Goal: Task Accomplishment & Management: Manage account settings

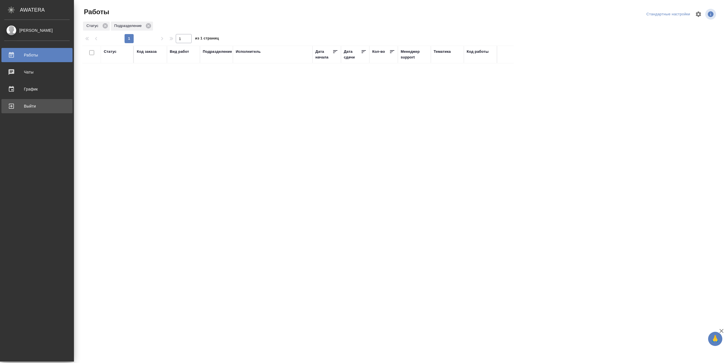
click at [18, 112] on link "Выйти" at bounding box center [36, 106] width 71 height 14
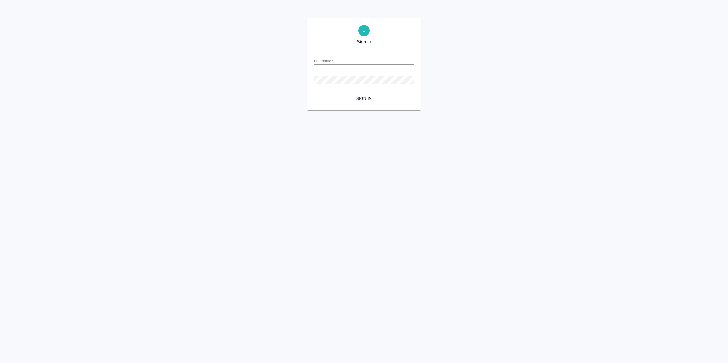
type input "[EMAIL_ADDRESS][DOMAIN_NAME]"
click at [364, 102] on span "Sign in" at bounding box center [363, 98] width 91 height 7
click at [367, 95] on span "Sign in" at bounding box center [363, 98] width 91 height 7
click at [373, 99] on span "Sign in" at bounding box center [363, 98] width 91 height 7
type input "r.sarkhatov@awatera.com"
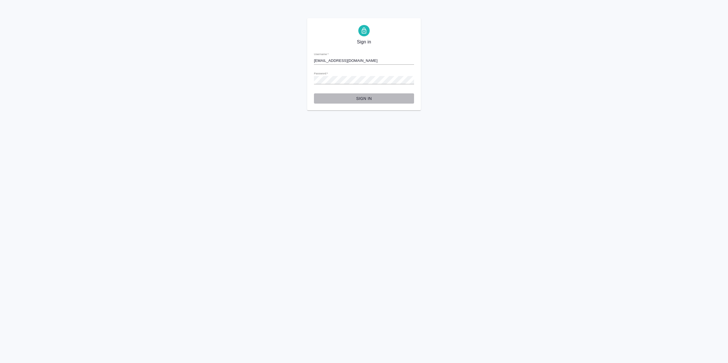
click at [356, 97] on span "Sign in" at bounding box center [363, 98] width 91 height 7
click at [362, 58] on input "[EMAIL_ADDRESS][DOMAIN_NAME]" at bounding box center [364, 61] width 100 height 8
click at [441, 111] on html "Sign in Username   * [EMAIL_ADDRESS][DOMAIN_NAME] Password   * urlPath   * / Si…" at bounding box center [364, 55] width 728 height 111
click at [358, 92] on form "Username   * [EMAIL_ADDRESS][DOMAIN_NAME] Password   * urlPath   * / Sign in" at bounding box center [364, 76] width 100 height 56
click at [359, 102] on span "Sign in" at bounding box center [363, 98] width 91 height 7
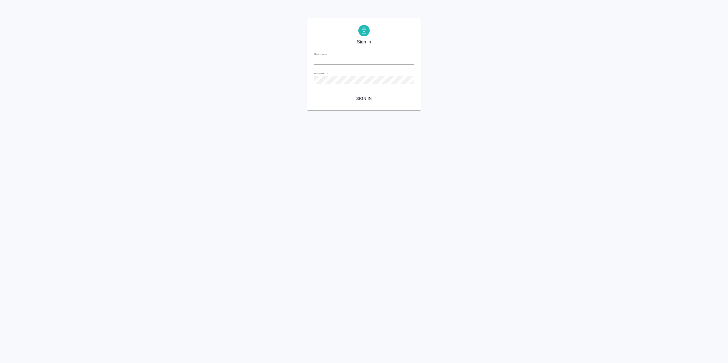
type input "[EMAIL_ADDRESS][DOMAIN_NAME]"
click at [360, 98] on span "Sign in" at bounding box center [363, 98] width 91 height 7
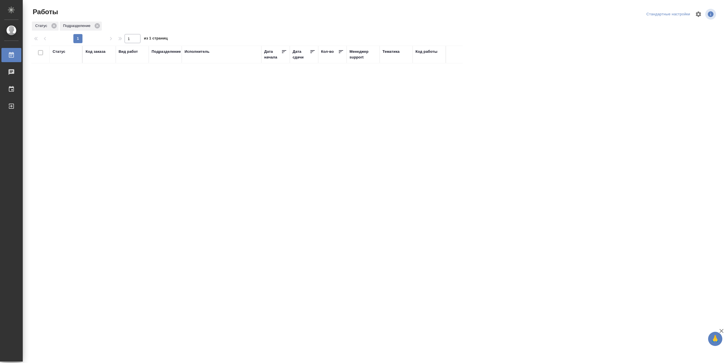
click at [99, 55] on div "Код заказа" at bounding box center [96, 52] width 20 height 6
click at [71, 77] on div at bounding box center [74, 66] width 10 height 22
click at [101, 116] on div "В работе" at bounding box center [128, 111] width 85 height 10
click at [225, 112] on td "Сархатов Руслан" at bounding box center [222, 102] width 80 height 20
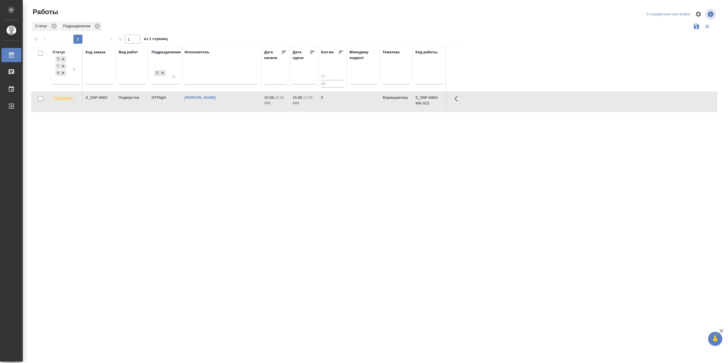
click at [225, 112] on td "Сархатов Руслан" at bounding box center [222, 102] width 80 height 20
click at [232, 112] on td "Сархатов Руслан" at bounding box center [222, 102] width 80 height 20
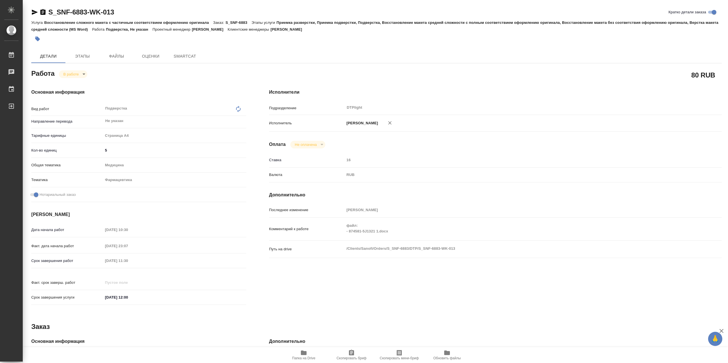
type textarea "x"
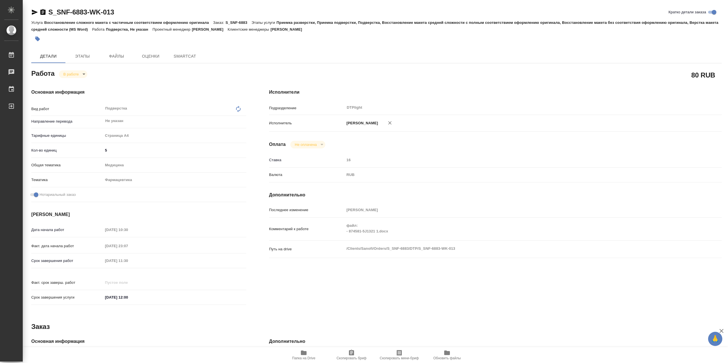
type textarea "x"
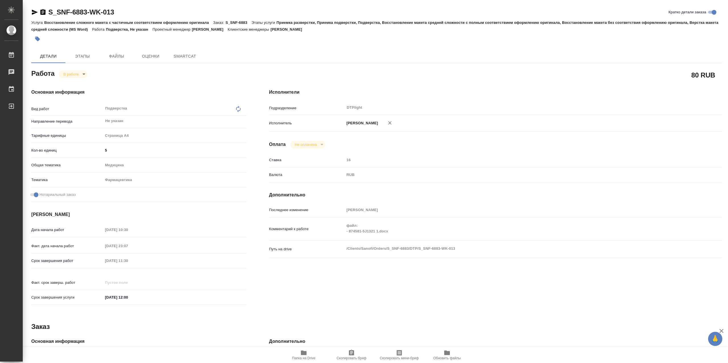
type textarea "x"
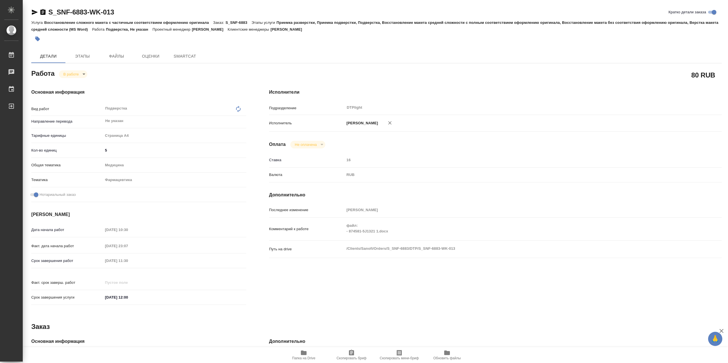
type textarea "x"
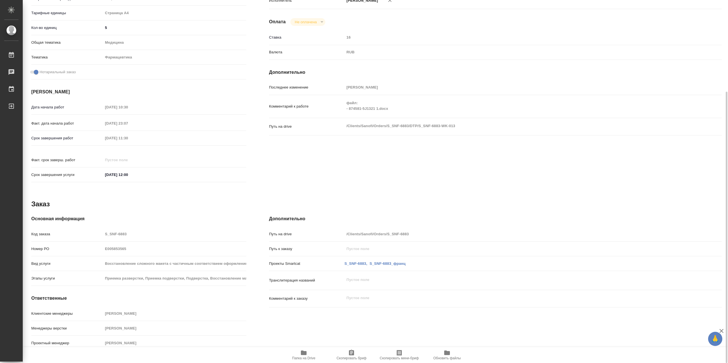
scroll to position [38, 0]
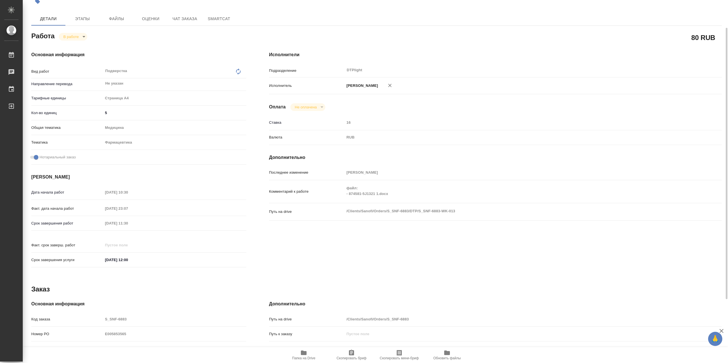
type textarea "x"
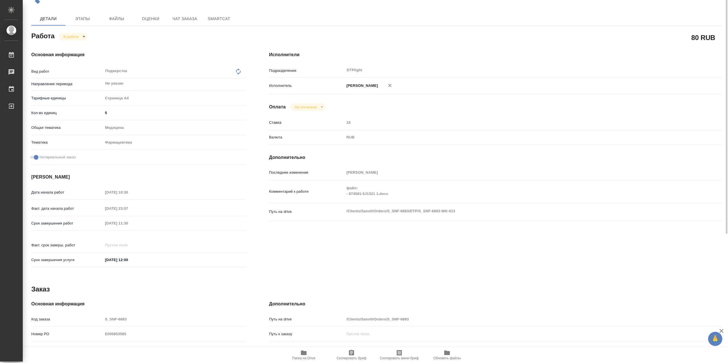
scroll to position [0, 0]
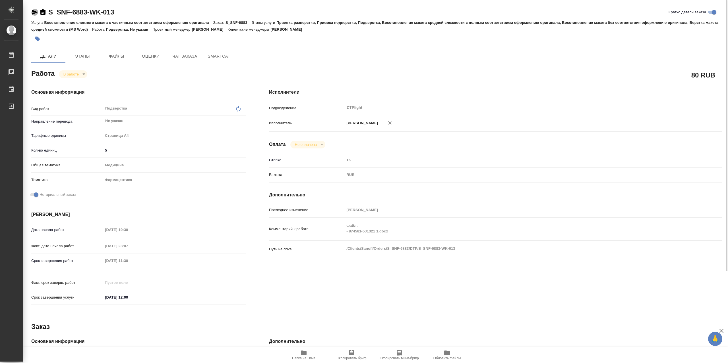
click at [37, 11] on icon "button" at bounding box center [35, 12] width 6 height 5
type textarea "x"
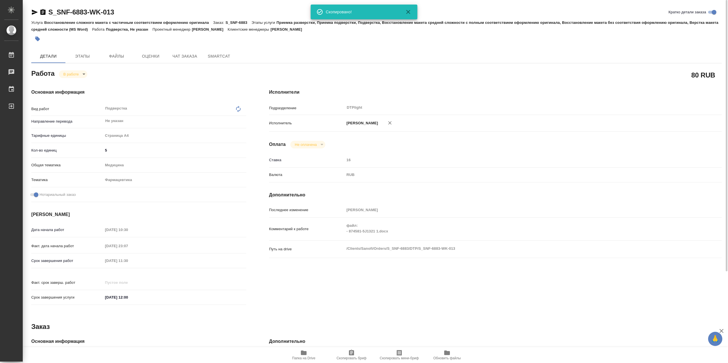
type textarea "x"
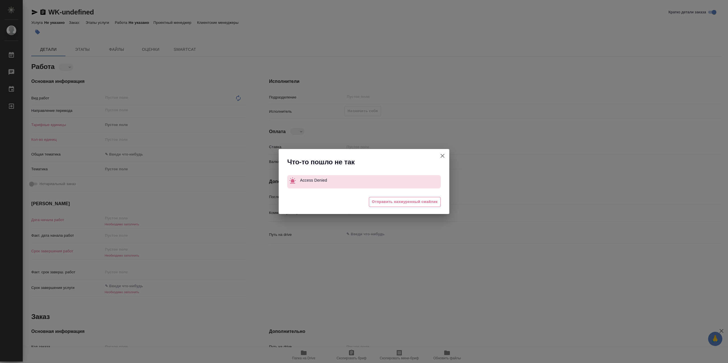
type textarea "x"
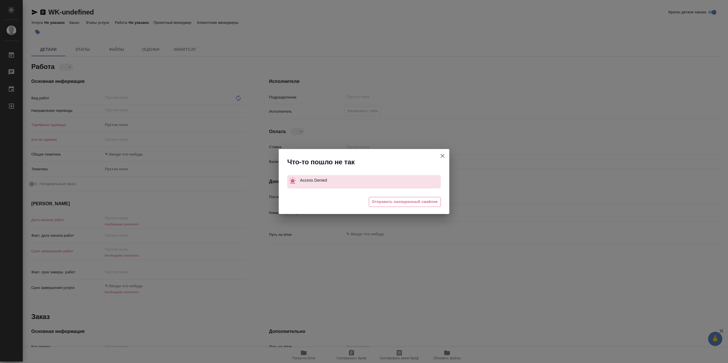
click at [442, 157] on icon "button" at bounding box center [442, 156] width 4 height 4
type textarea "x"
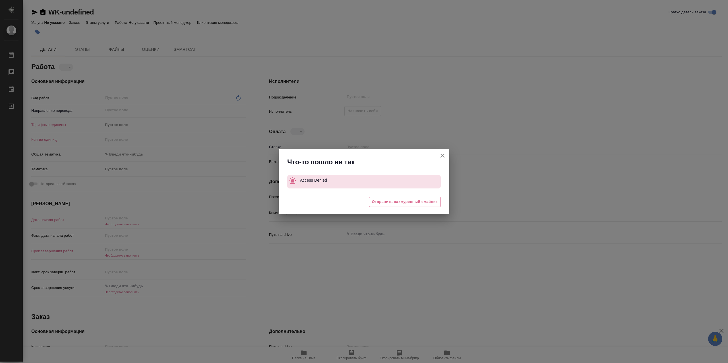
type textarea "x"
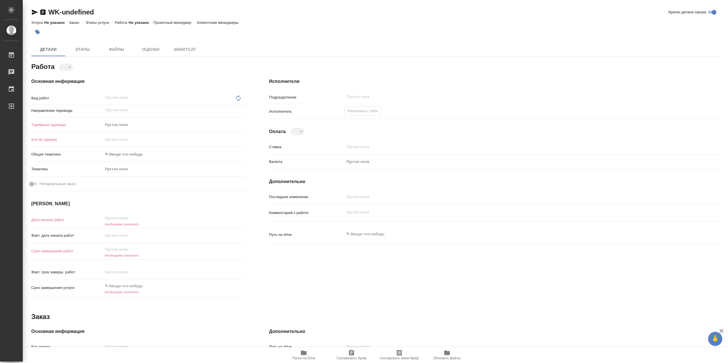
click at [300, 350] on icon "button" at bounding box center [303, 353] width 7 height 7
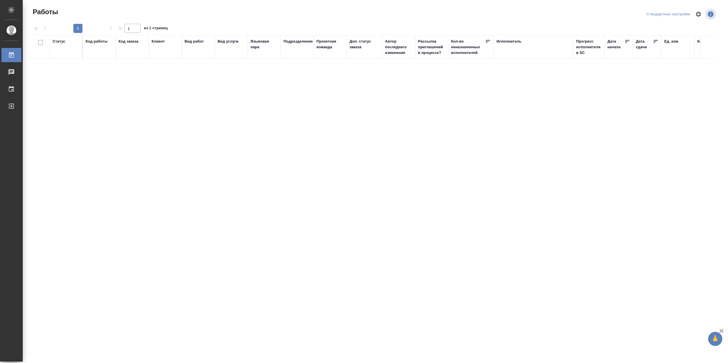
click at [63, 43] on div "Статус" at bounding box center [59, 42] width 13 height 6
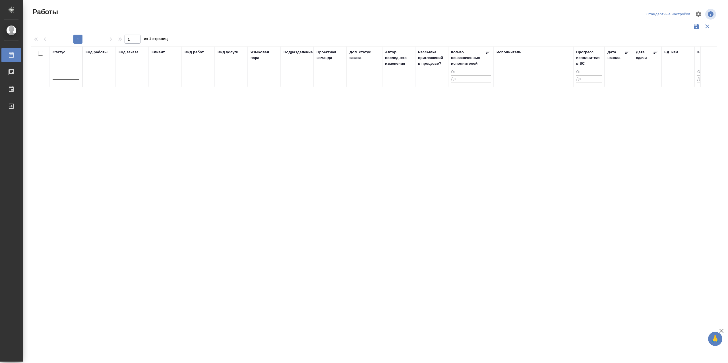
click at [58, 78] on div at bounding box center [66, 74] width 27 height 8
drag, startPoint x: 150, startPoint y: 67, endPoint x: 146, endPoint y: 71, distance: 6.2
click at [150, 68] on th "Клиент" at bounding box center [165, 66] width 33 height 41
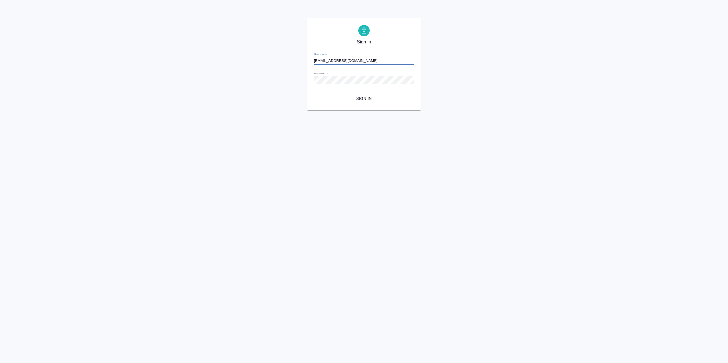
click at [362, 102] on span "Sign in" at bounding box center [363, 98] width 91 height 7
click at [364, 50] on form "Username   * [EMAIL_ADDRESS][DOMAIN_NAME] Password   * urlPath   * / Sign in" at bounding box center [364, 76] width 100 height 56
click at [369, 56] on div "Username   * [EMAIL_ADDRESS][DOMAIN_NAME]" at bounding box center [364, 58] width 100 height 13
click at [369, 59] on input "r.sarkhatov@awatera.com" at bounding box center [364, 61] width 100 height 8
click at [271, 80] on div "Sign in Username   * r.sarkhatov@awatera.com Password   * urlPath   * / Sign in" at bounding box center [364, 64] width 728 height 92
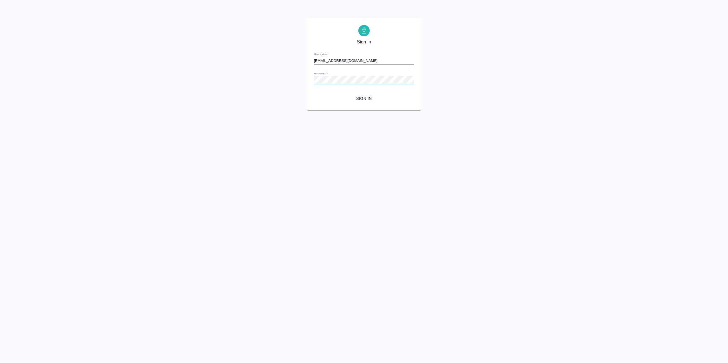
click at [314, 94] on button "Sign in" at bounding box center [364, 99] width 100 height 11
click at [229, 81] on div "Sign in Username   * r.sarkhatov@awatera.com Password   * urlPath   * / Sign in" at bounding box center [364, 64] width 728 height 92
click at [364, 98] on span "Sign in" at bounding box center [363, 98] width 91 height 7
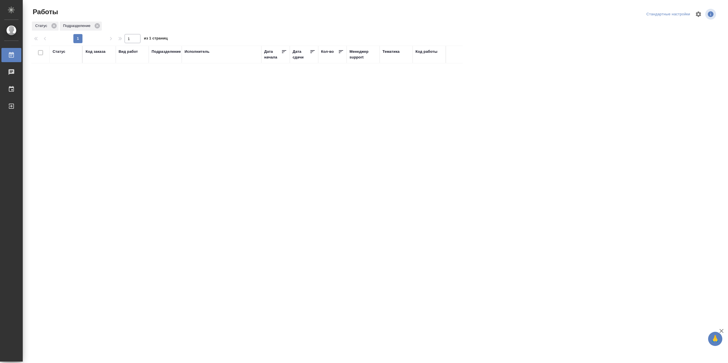
click at [59, 53] on div "Статус" at bounding box center [59, 52] width 13 height 6
click at [68, 77] on div "Подбор Готов к работе" at bounding box center [61, 66] width 16 height 22
click at [97, 116] on div "В работе" at bounding box center [128, 111] width 85 height 10
click at [208, 112] on td "[PERSON_NAME]" at bounding box center [222, 102] width 80 height 20
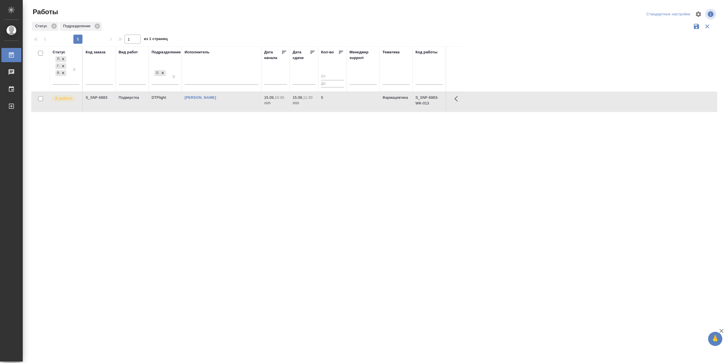
click at [208, 112] on td "[PERSON_NAME]" at bounding box center [222, 102] width 80 height 20
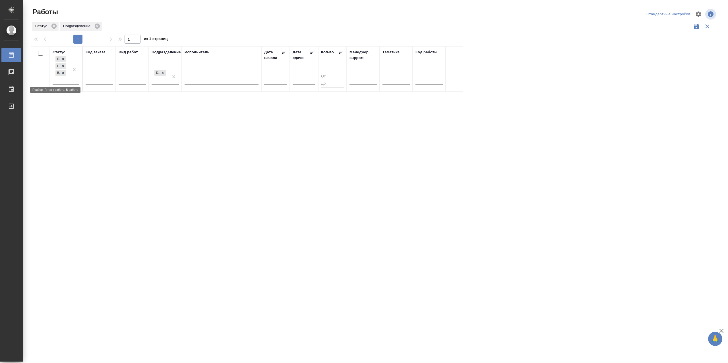
drag, startPoint x: 65, startPoint y: 78, endPoint x: 84, endPoint y: 91, distance: 23.0
click at [65, 75] on icon at bounding box center [63, 73] width 4 height 4
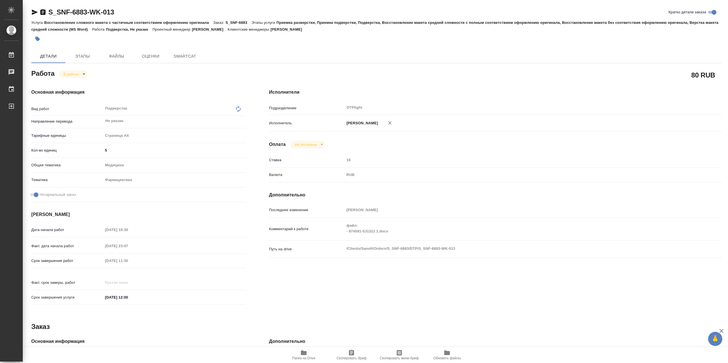
type textarea "x"
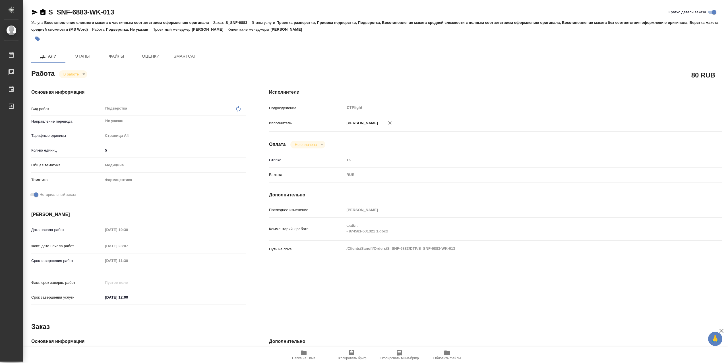
type textarea "x"
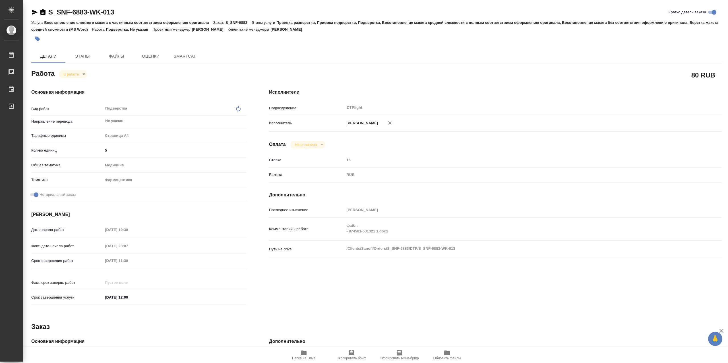
type textarea "x"
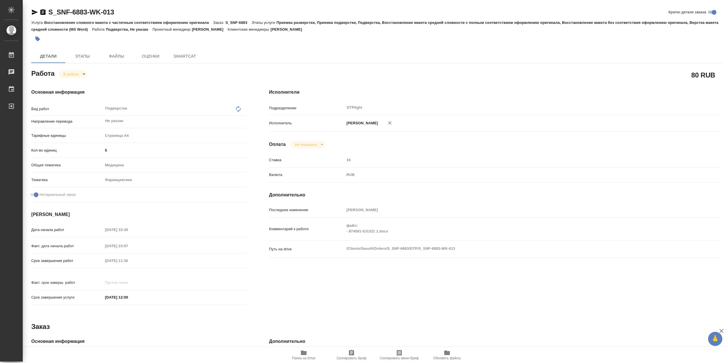
type textarea "x"
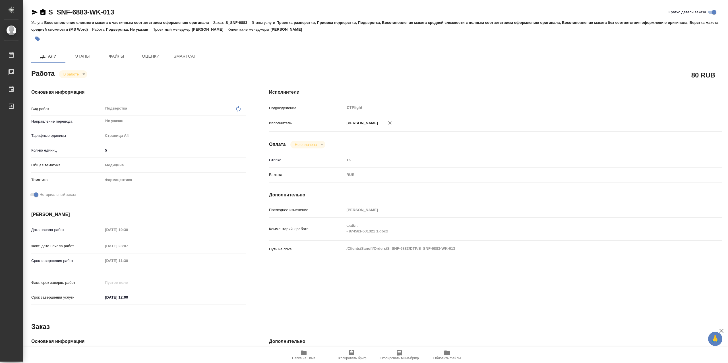
type textarea "x"
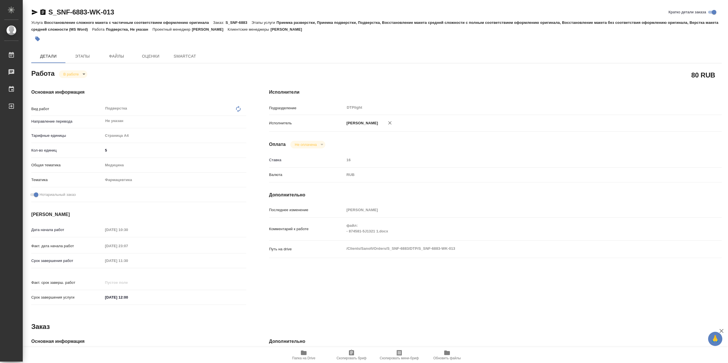
type textarea "x"
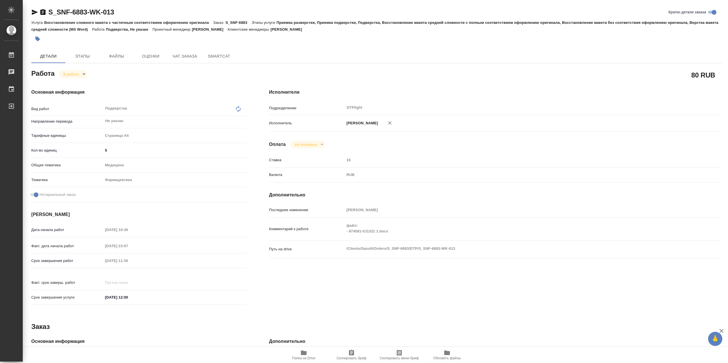
click at [304, 356] on icon "button" at bounding box center [304, 353] width 6 height 5
type textarea "x"
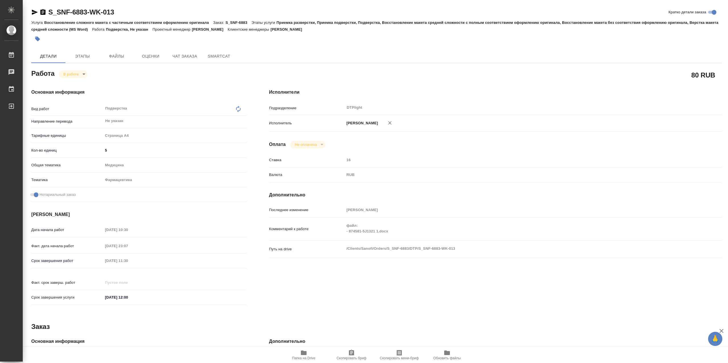
type textarea "x"
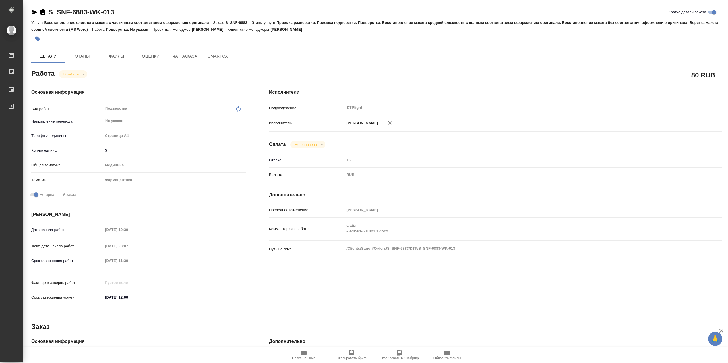
type textarea "x"
click at [85, 75] on body "🙏 .cls-1 fill:#fff; AWATERA Сархатов Руслан Работы 0 Чаты График Выйти S_SNF-68…" at bounding box center [364, 181] width 728 height 363
click at [82, 85] on button "Выполнен" at bounding box center [73, 85] width 21 height 6
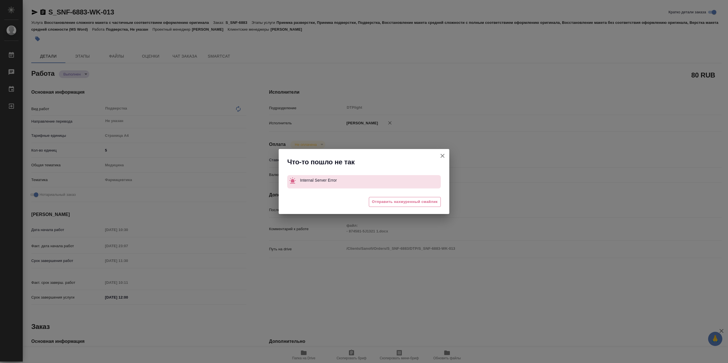
type textarea "x"
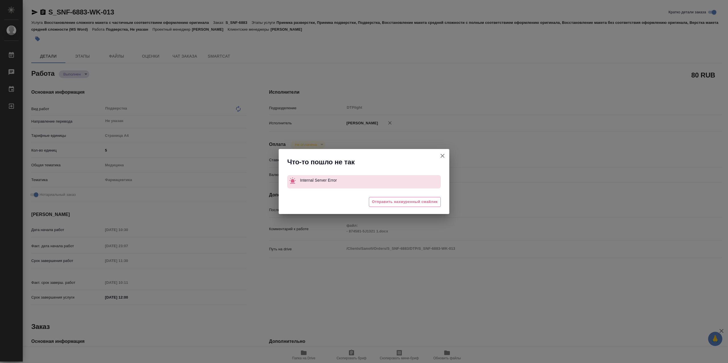
type textarea "x"
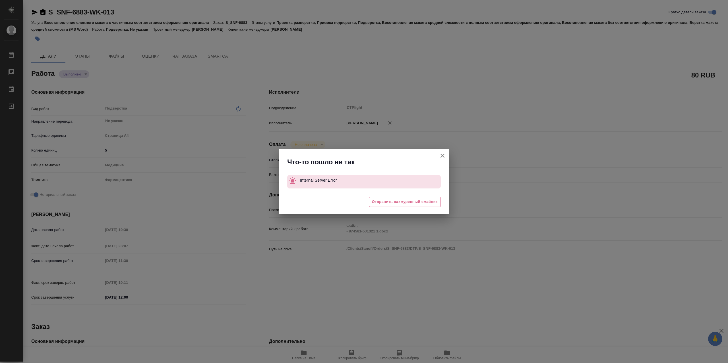
type textarea "x"
